Goal: Information Seeking & Learning: Learn about a topic

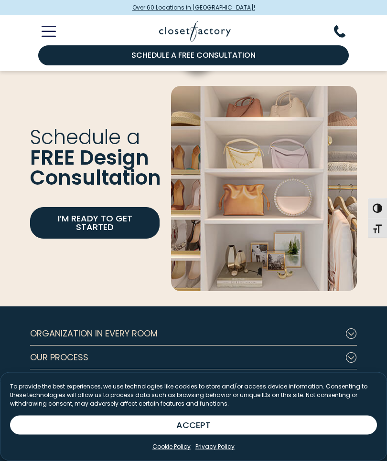
scroll to position [2766, 0]
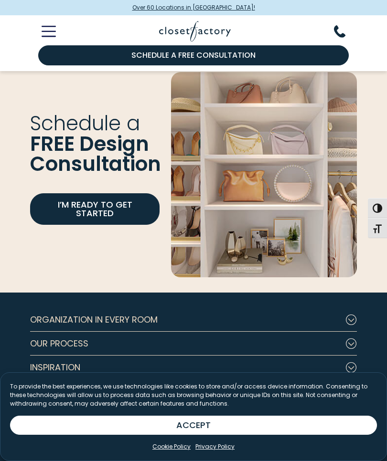
click at [354, 403] on button "Partners" at bounding box center [193, 415] width 326 height 24
click at [352, 386] on icon "Footer Subnav Button - About Us" at bounding box center [350, 391] width 11 height 10
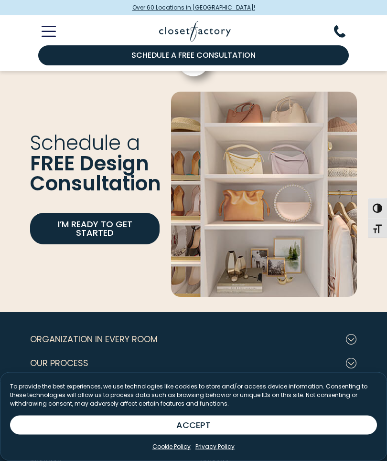
scroll to position [2743, 0]
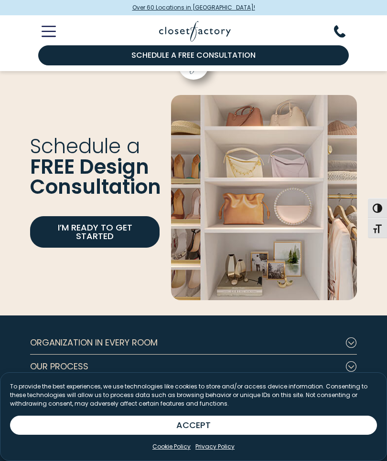
click at [353, 385] on icon "Footer Subnav Button - Inspiration" at bounding box center [350, 390] width 11 height 10
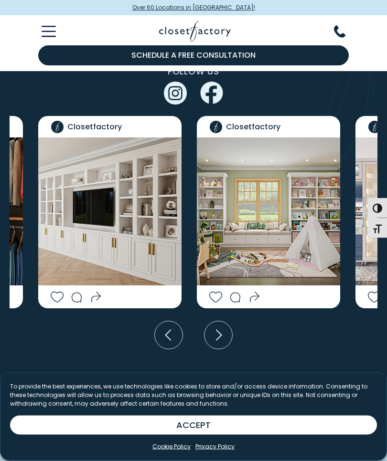
scroll to position [1969, 0]
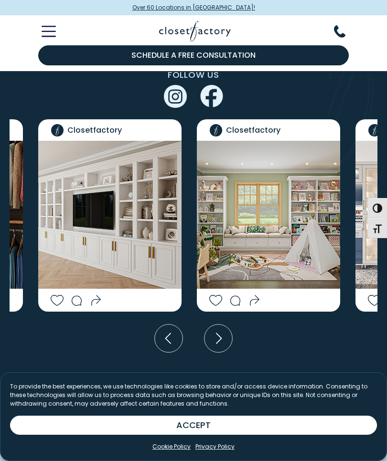
click at [54, 31] on icon "Toggle Mobile Menu" at bounding box center [49, 31] width 14 height 11
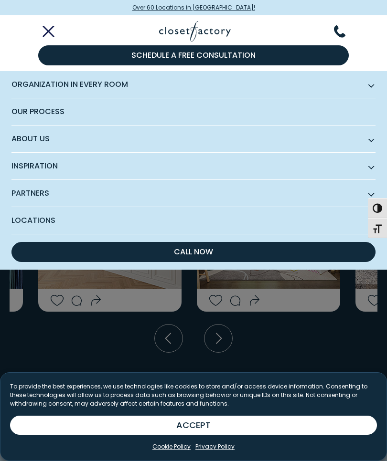
click at [39, 141] on span "About Us" at bounding box center [193, 139] width 364 height 27
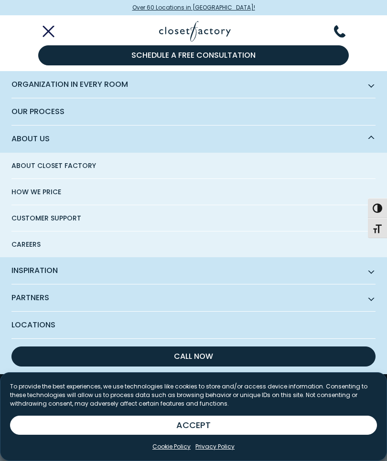
click at [105, 275] on span "Inspiration" at bounding box center [193, 270] width 364 height 27
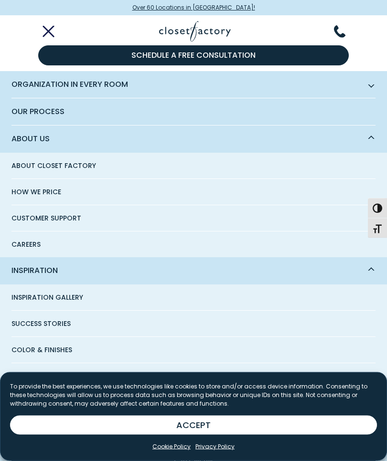
scroll to position [2668, 0]
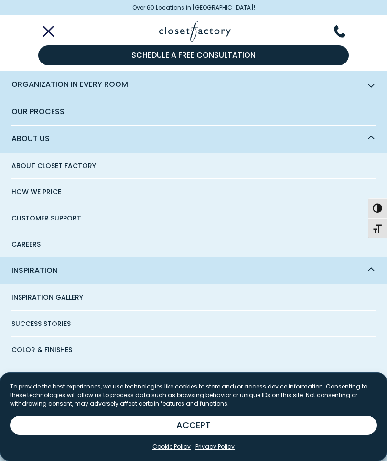
click at [199, 435] on button "ACCEPT" at bounding box center [193, 425] width 366 height 19
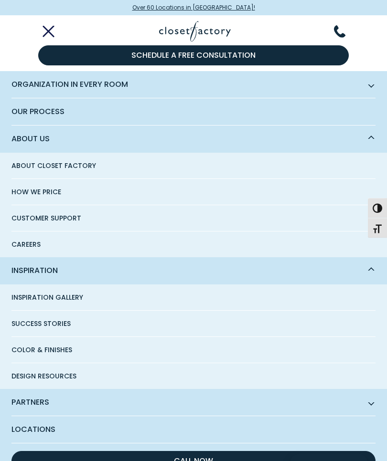
scroll to position [2722, 0]
click at [47, 408] on span "Partners" at bounding box center [193, 402] width 364 height 27
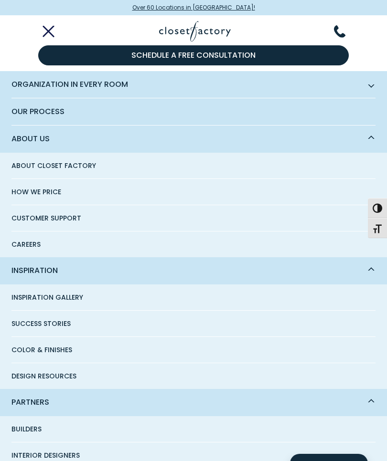
scroll to position [0, 0]
click at [51, 23] on div at bounding box center [193, 30] width 338 height 30
click at [50, 33] on line "Toggle Mobile Menu" at bounding box center [48, 32] width 10 height 10
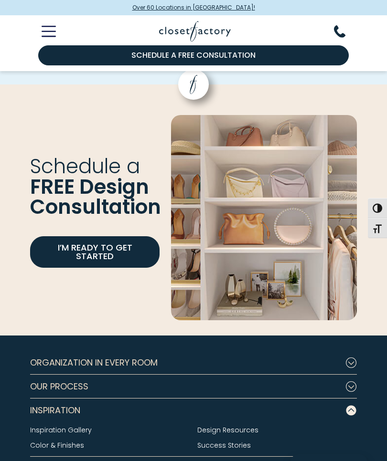
click at [50, 30] on icon "Toggle Mobile Menu" at bounding box center [49, 31] width 14 height 11
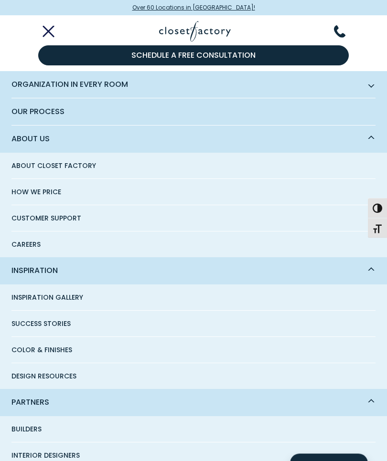
click at [51, 34] on line "Toggle Mobile Menu" at bounding box center [48, 32] width 10 height 10
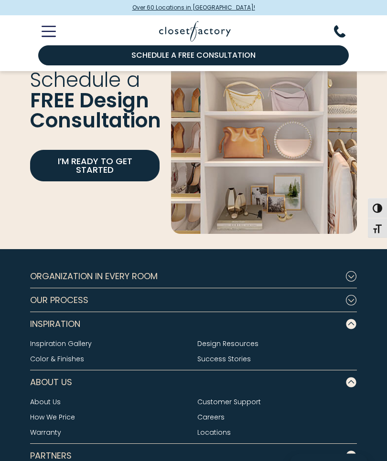
scroll to position [2825, 0]
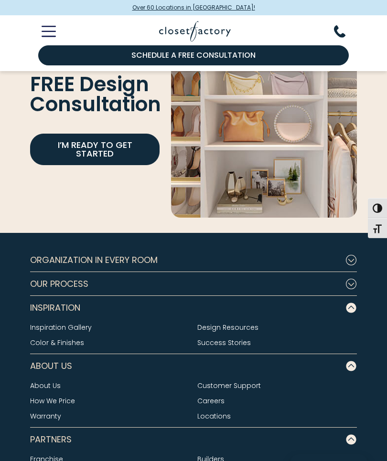
click at [248, 338] on link "Success Stories" at bounding box center [223, 343] width 53 height 10
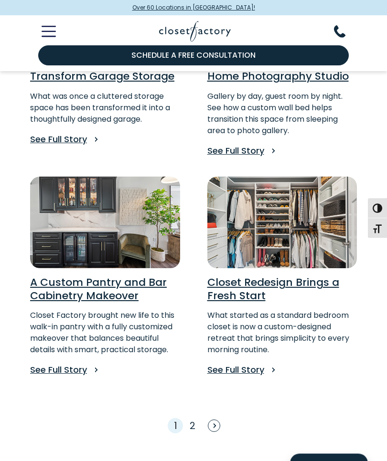
scroll to position [484, 0]
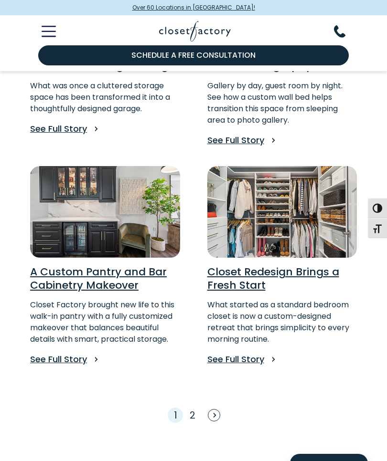
click at [194, 412] on link "2" at bounding box center [192, 414] width 6 height 13
